Goal: Information Seeking & Learning: Learn about a topic

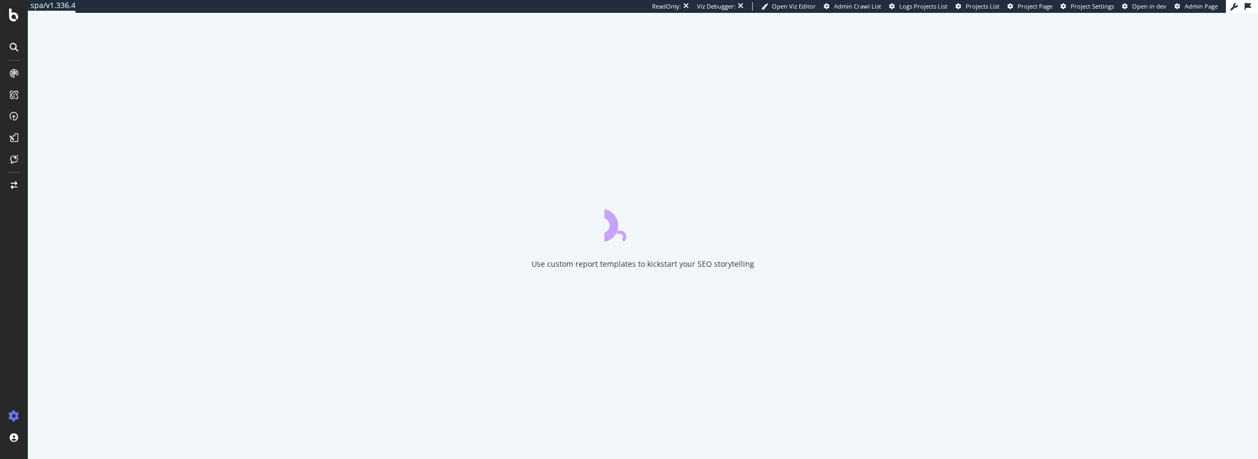
drag, startPoint x: 454, startPoint y: 455, endPoint x: 454, endPoint y: 469, distance: 13.9
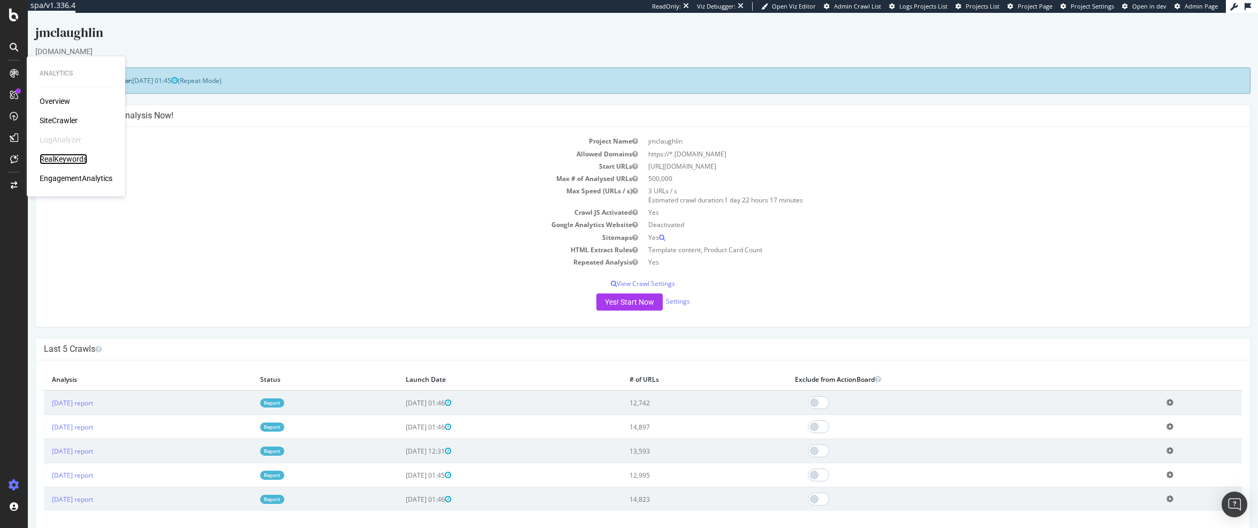
click at [73, 161] on div "RealKeywords" at bounding box center [64, 159] width 48 height 11
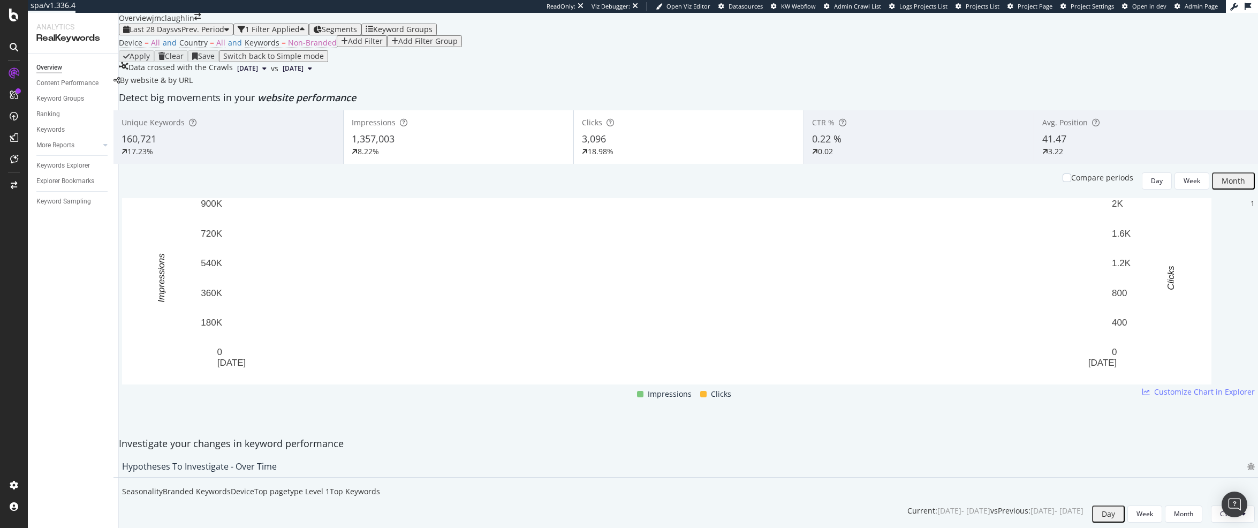
scroll to position [31, 0]
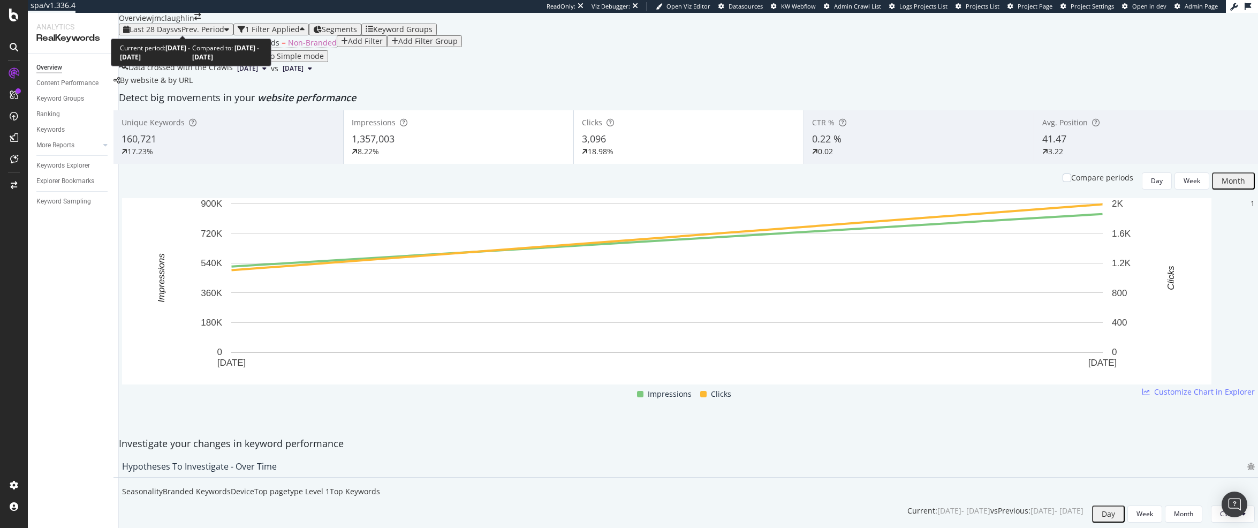
click at [226, 26] on div "button" at bounding box center [226, 29] width 5 height 7
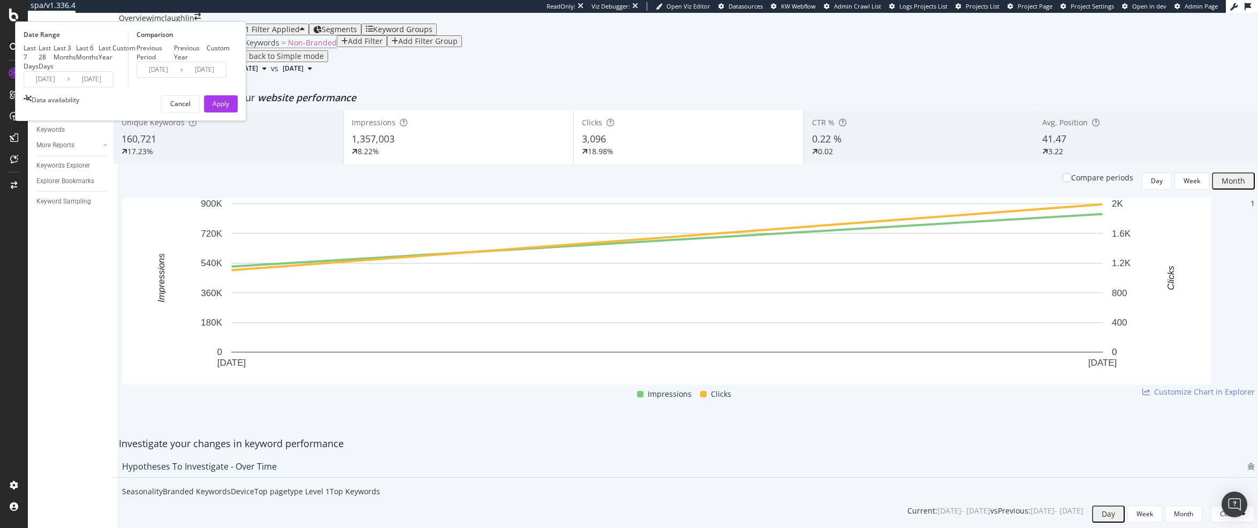
click at [99, 62] on div "Last 6 Months" at bounding box center [87, 52] width 22 height 18
type input "[DATE]"
click at [238, 112] on button "Apply" at bounding box center [221, 103] width 34 height 17
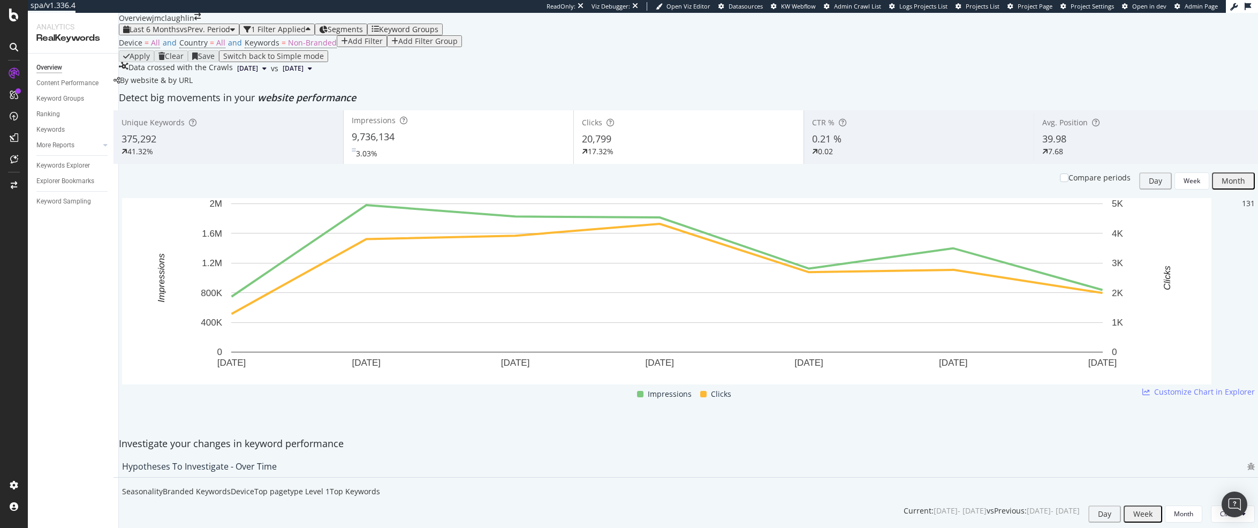
click at [218, 35] on button "Last 6 Months vs Prev. Period" at bounding box center [179, 30] width 120 height 12
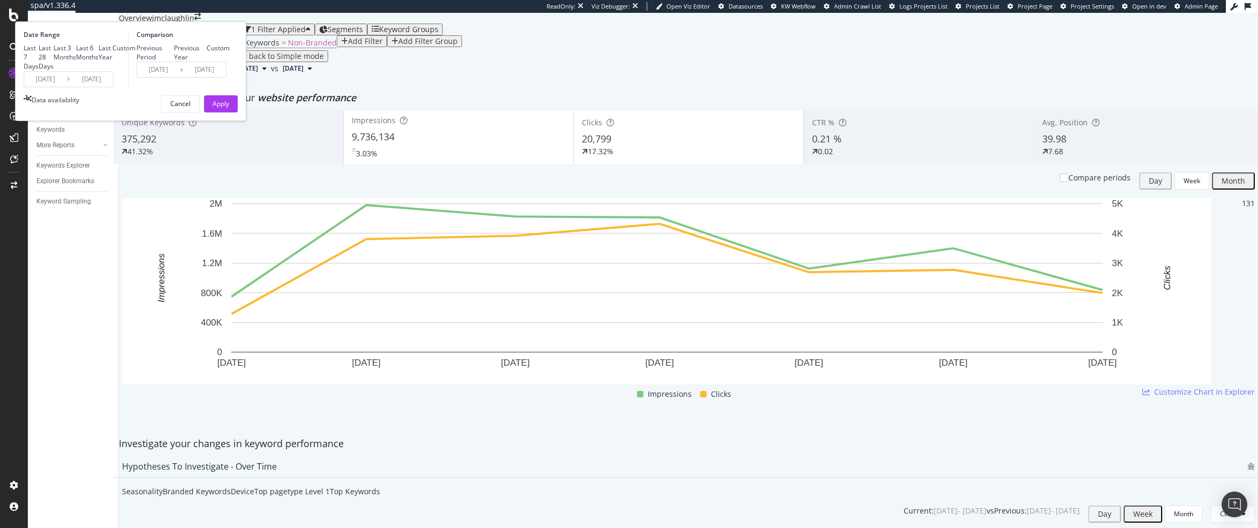
click at [112, 62] on div "Last Year" at bounding box center [106, 52] width 14 height 18
type input "[DATE]"
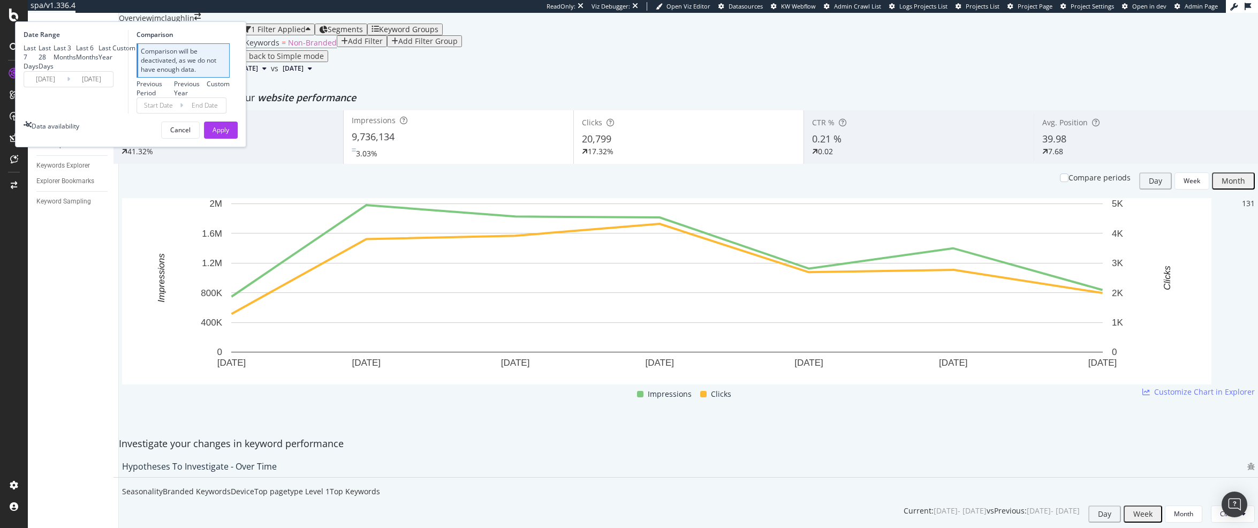
click at [99, 62] on div "Last 6 Months" at bounding box center [87, 52] width 22 height 18
type input "[DATE]"
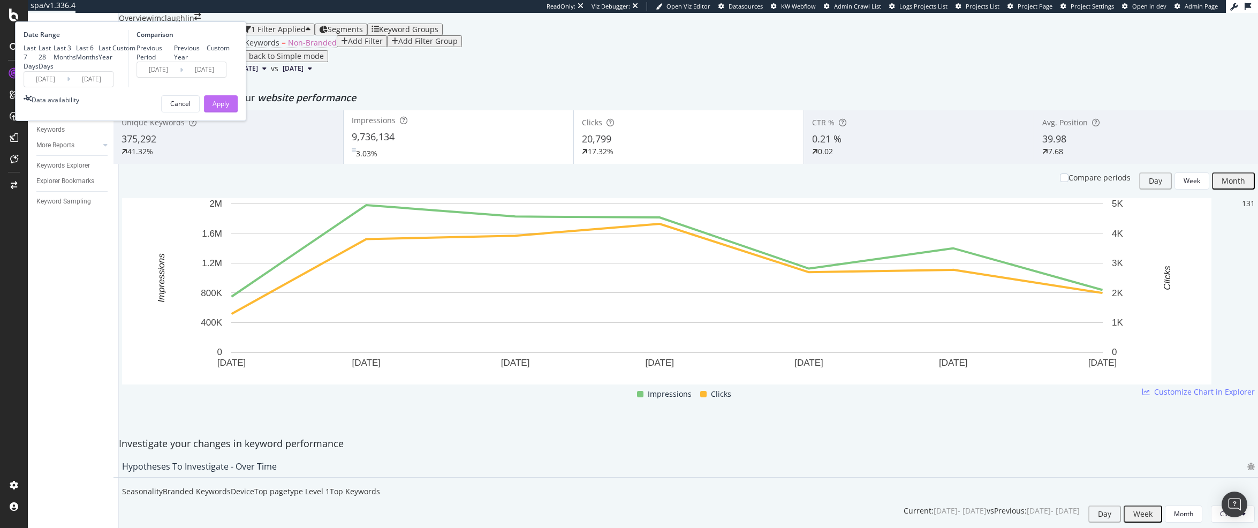
click at [238, 112] on button "Apply" at bounding box center [221, 103] width 34 height 17
